Goal: Browse casually: Explore the website without a specific task or goal

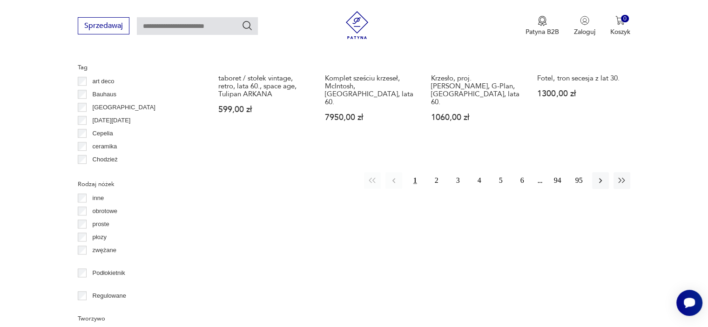
scroll to position [1038, 0]
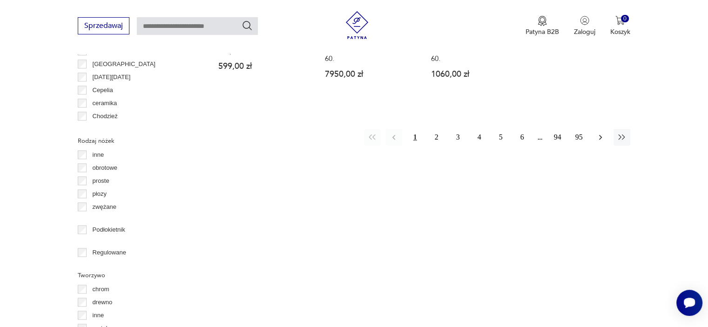
click at [595, 129] on button "button" at bounding box center [600, 137] width 17 height 17
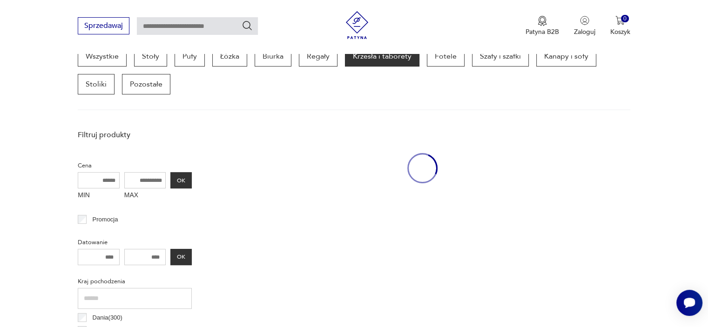
scroll to position [247, 0]
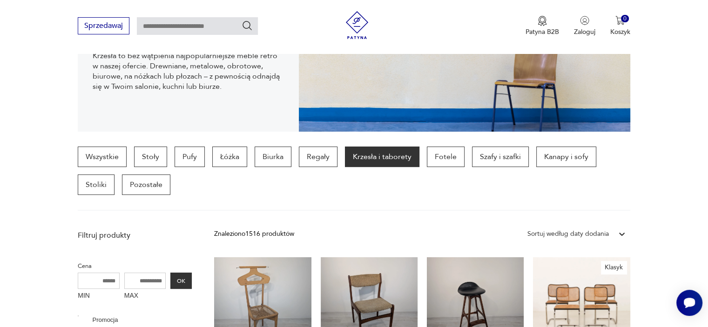
scroll to position [293, 0]
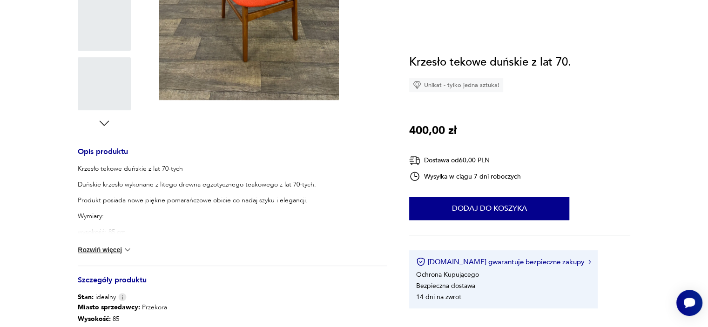
scroll to position [47, 0]
